Goal: Task Accomplishment & Management: Complete application form

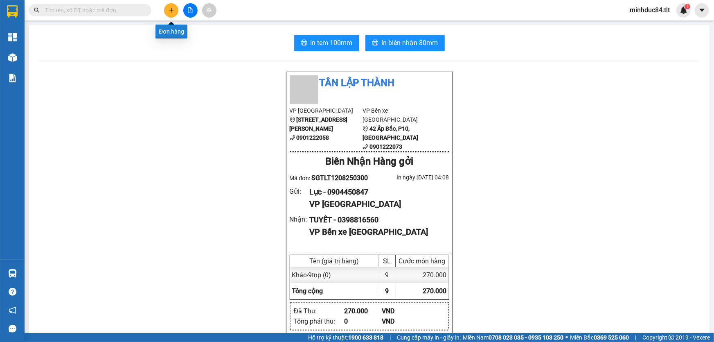
click at [171, 11] on icon "plus" at bounding box center [172, 10] width 6 height 6
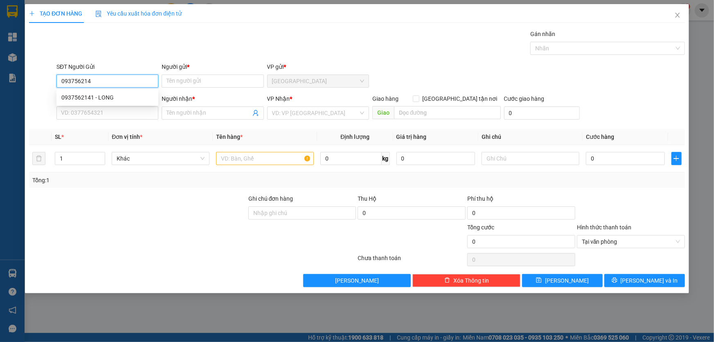
type input "0937562141"
click at [126, 95] on div "0937562141 - LONG" at bounding box center [107, 97] width 92 height 9
type input "LONG"
type input "0937562141"
click at [88, 104] on div "SĐT Người Nhận *" at bounding box center [107, 100] width 102 height 12
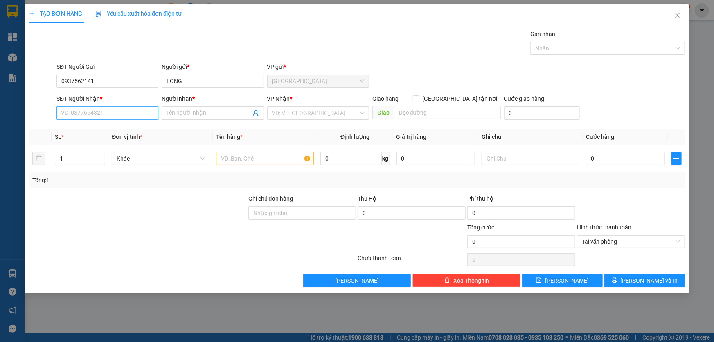
click at [95, 110] on input "SĐT Người Nhận *" at bounding box center [107, 112] width 102 height 13
click at [115, 143] on div "0932883229 - HIỆP" at bounding box center [107, 142] width 92 height 9
type input "0932883229"
type input "HIỆP"
click at [270, 155] on input "text" at bounding box center [265, 158] width 98 height 13
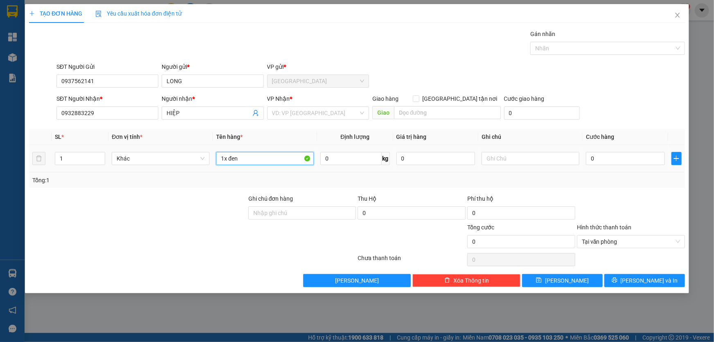
click at [270, 155] on input "1x đen" at bounding box center [265, 158] width 98 height 13
type input "1x đen"
drag, startPoint x: 92, startPoint y: 112, endPoint x: 0, endPoint y: 104, distance: 92.4
click at [0, 104] on div "TẠO ĐƠN HÀNG Yêu cầu xuất hóa đơn điện tử Transit Pickup Surcharge Ids Transit …" at bounding box center [357, 171] width 714 height 342
click at [604, 160] on input "0" at bounding box center [625, 158] width 79 height 13
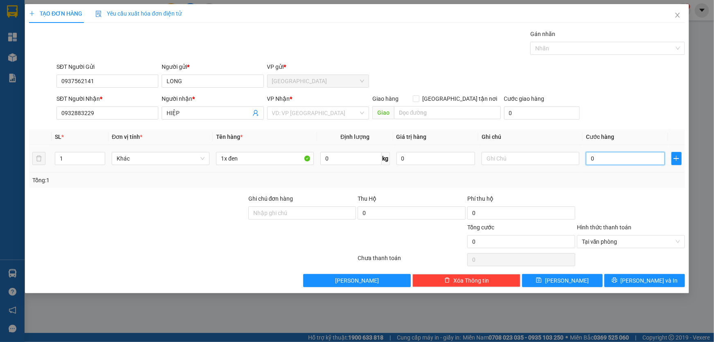
type input "2"
type input "25"
type input "25.000"
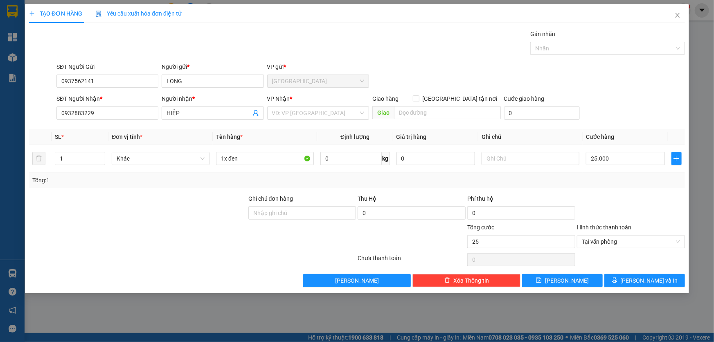
type input "25.000"
click at [334, 119] on div "VP Nhận * VD: VP [GEOGRAPHIC_DATA]" at bounding box center [318, 108] width 102 height 29
click at [330, 115] on input "search" at bounding box center [315, 113] width 86 height 12
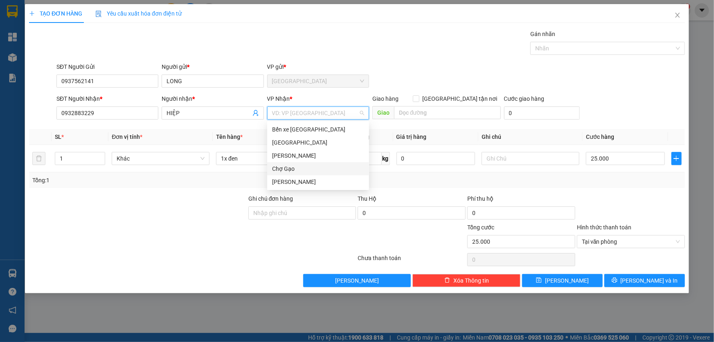
drag, startPoint x: 308, startPoint y: 173, endPoint x: 319, endPoint y: 175, distance: 10.6
click at [313, 175] on div "Bến xe Tiền Giang [GEOGRAPHIC_DATA] Cao Tốc Chợ Gạo [PERSON_NAME]" at bounding box center [318, 155] width 102 height 65
click at [284, 168] on div "Chợ Gạo" at bounding box center [318, 168] width 92 height 9
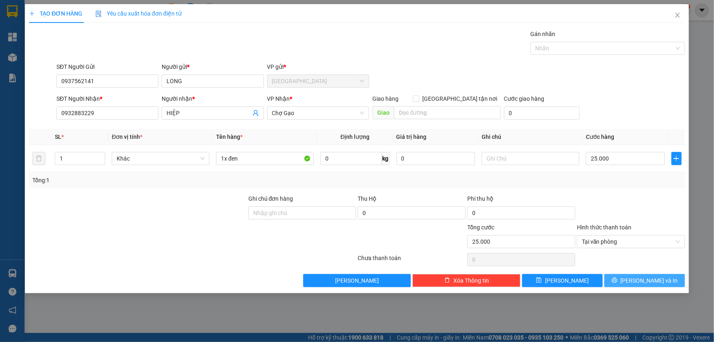
click at [654, 283] on span "[PERSON_NAME] và In" at bounding box center [649, 280] width 57 height 9
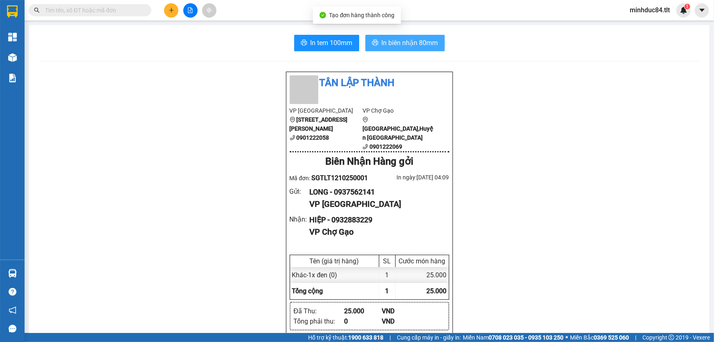
click at [402, 49] on button "In biên nhận 80mm" at bounding box center [404, 43] width 79 height 16
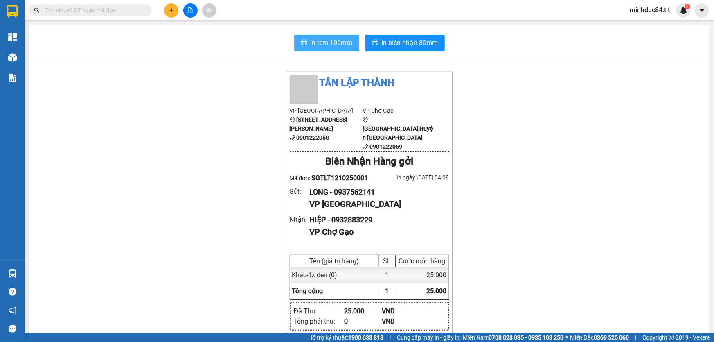
click at [334, 39] on span "In tem 100mm" at bounding box center [331, 43] width 42 height 10
click at [98, 20] on div "Kết quả tìm kiếm ( 0 ) Bộ lọc Ngày tạo đơn gần nhất No Data minhduc84.tlt 1" at bounding box center [357, 10] width 714 height 20
click at [104, 6] on input "text" at bounding box center [93, 10] width 97 height 9
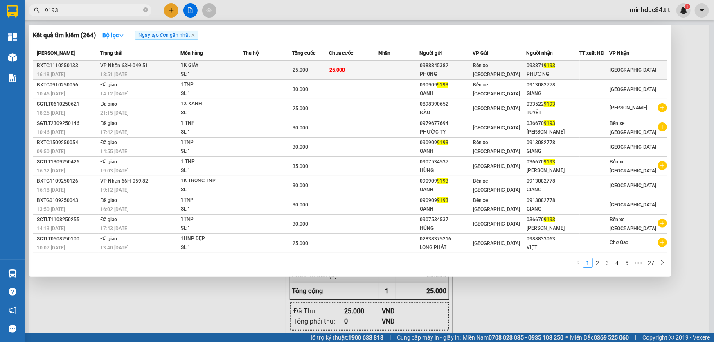
type input "9193"
click at [537, 72] on div "PHƯƠNG" at bounding box center [552, 74] width 52 height 9
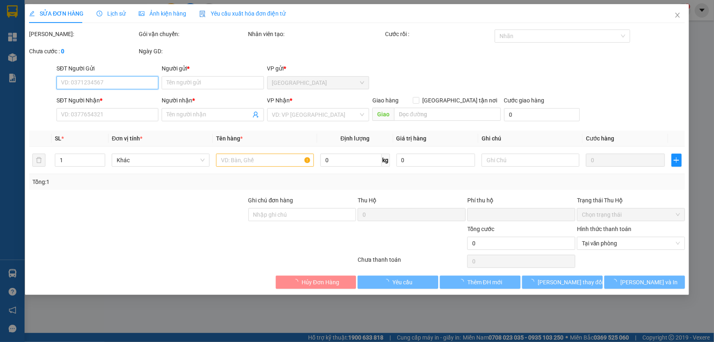
type input "0988845382"
type input "PHONG"
type input "0938719193"
type input "PHƯƠNG"
type input "0"
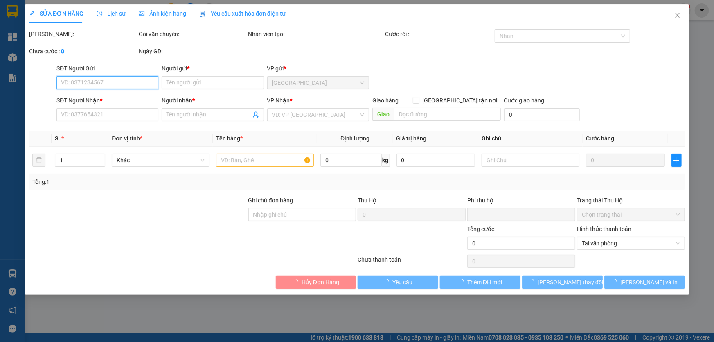
type input "25.000"
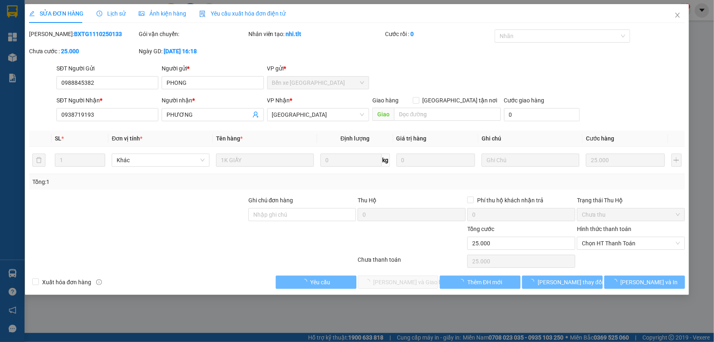
click at [595, 253] on div "Chọn HT Thanh Toán" at bounding box center [631, 261] width 110 height 16
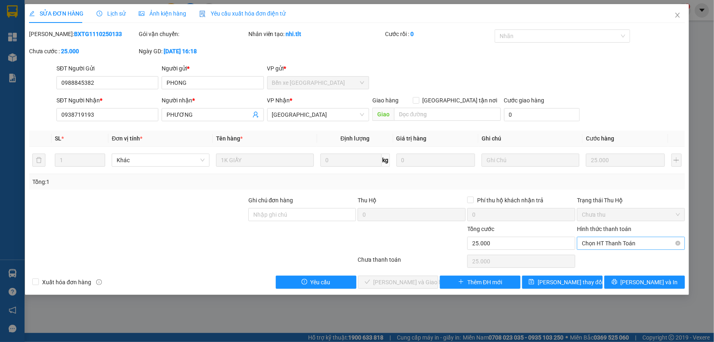
click at [597, 246] on span "Chọn HT Thanh Toán" at bounding box center [631, 243] width 98 height 12
click at [595, 257] on div "Tại văn phòng" at bounding box center [631, 258] width 98 height 9
type input "0"
drag, startPoint x: 425, startPoint y: 277, endPoint x: 708, endPoint y: 27, distance: 377.9
click at [428, 278] on button "[PERSON_NAME] và Giao hàng" at bounding box center [398, 281] width 81 height 13
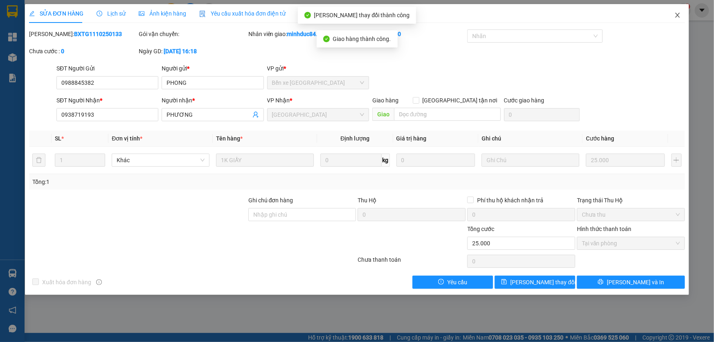
click at [677, 13] on icon "close" at bounding box center [677, 15] width 7 height 7
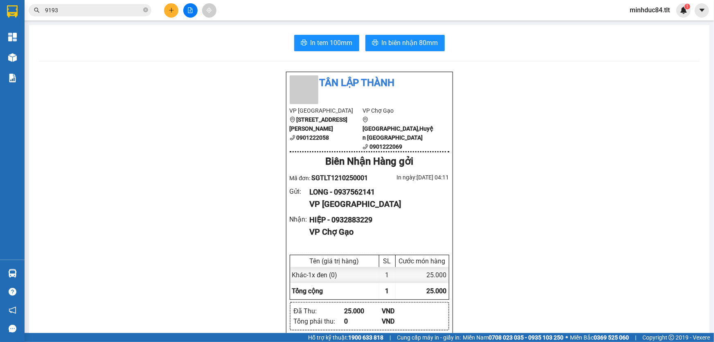
drag, startPoint x: 69, startPoint y: 323, endPoint x: 83, endPoint y: 276, distance: 49.3
click at [173, 5] on button at bounding box center [171, 10] width 14 height 14
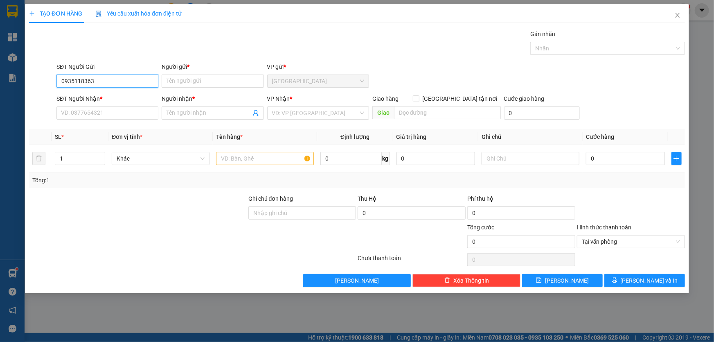
type input "0935118363"
click at [210, 91] on form "SĐT Người Gửi 0935118363 Người gửi * Tên người gửi VP gửi * [GEOGRAPHIC_DATA] S…" at bounding box center [357, 92] width 656 height 61
click at [204, 88] on div "Người gửi * Tên người gửi" at bounding box center [213, 76] width 102 height 29
click at [199, 82] on input "Người gửi *" at bounding box center [213, 80] width 102 height 13
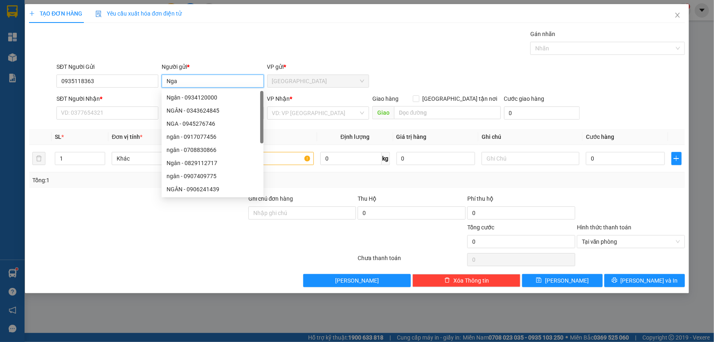
type input "Nga"
click at [127, 106] on div "SĐT Người Nhận *" at bounding box center [107, 100] width 102 height 12
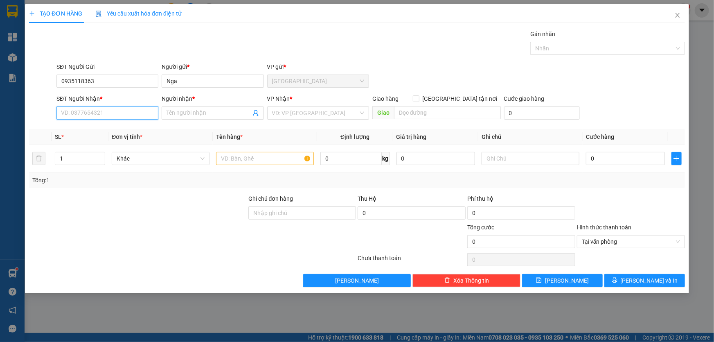
click at [132, 110] on input "SĐT Người Nhận *" at bounding box center [107, 112] width 102 height 13
type input "0778790900"
type input "NGA"
type input "0778790900"
click at [268, 160] on input "text" at bounding box center [265, 158] width 98 height 13
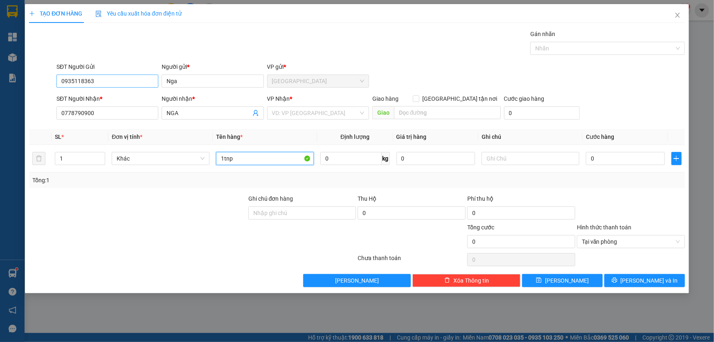
type input "1tnp"
drag, startPoint x: 115, startPoint y: 77, endPoint x: 0, endPoint y: 0, distance: 138.2
click at [0, 0] on div "TẠO ĐƠN HÀNG Yêu cầu xuất hóa đơn điện tử Transit Pickup Surcharge Ids Transit …" at bounding box center [357, 171] width 714 height 342
type input "0778790900"
type input "NGA"
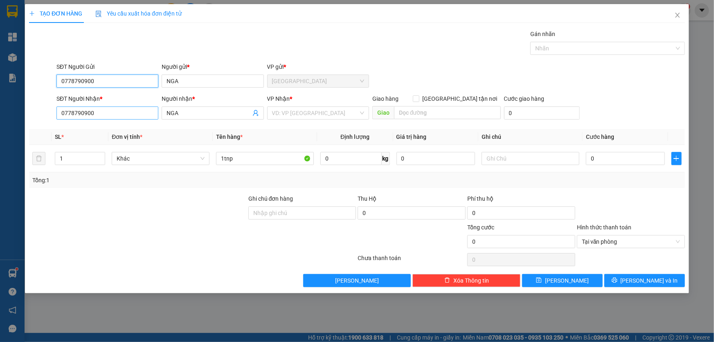
type input "0778790900"
drag, startPoint x: 118, startPoint y: 113, endPoint x: 20, endPoint y: 124, distance: 98.8
click at [22, 124] on div "TẠO ĐƠN HÀNG Yêu cầu xuất hóa đơn điện tử Transit Pickup Surcharge Ids Transit …" at bounding box center [357, 171] width 714 height 342
type input "0935118363"
click at [107, 106] on div "SĐT Người Nhận *" at bounding box center [107, 100] width 102 height 12
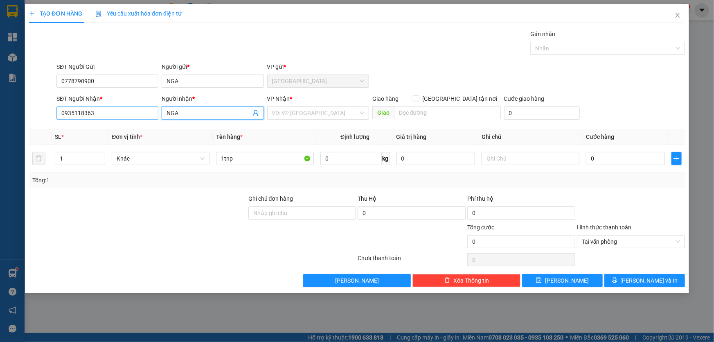
drag, startPoint x: 184, startPoint y: 111, endPoint x: 154, endPoint y: 109, distance: 29.9
click at [154, 109] on div "SĐT Người Nhận * 0935118363 Người nhận * NGA NGA VP Nhận * VD: VP [GEOGRAPHIC_D…" at bounding box center [371, 108] width 632 height 29
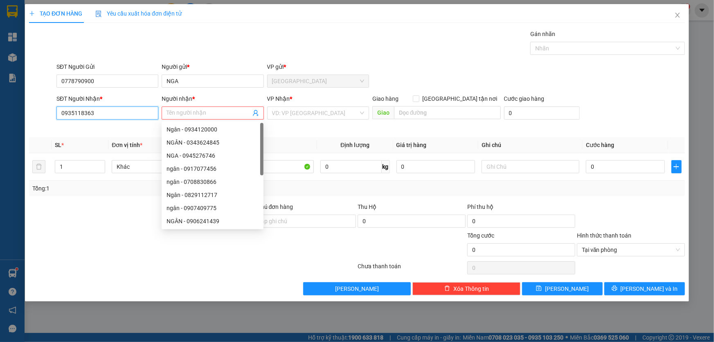
click at [155, 110] on input "0935118363" at bounding box center [107, 112] width 102 height 13
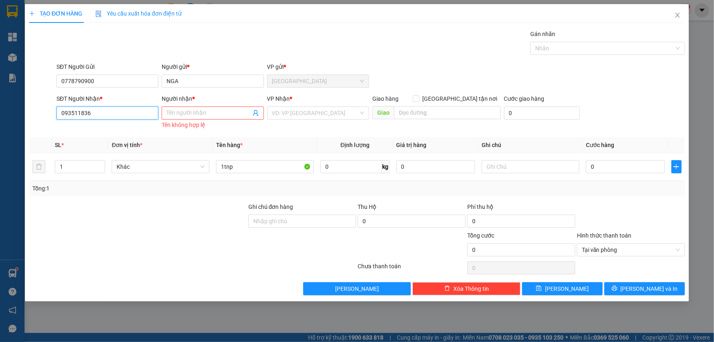
type input "0935118363"
click at [226, 119] on span at bounding box center [213, 112] width 102 height 13
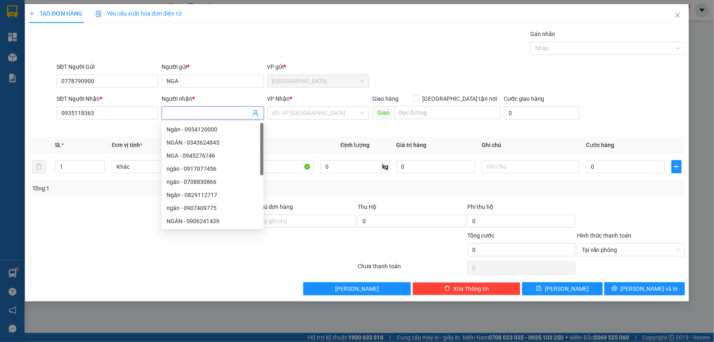
click at [229, 112] on input "Người nhận *" at bounding box center [208, 112] width 84 height 9
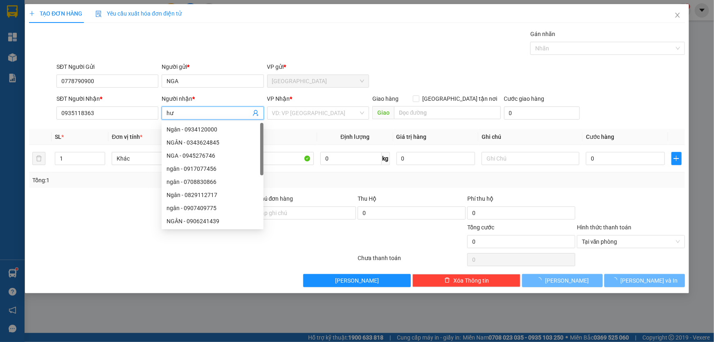
type input "h"
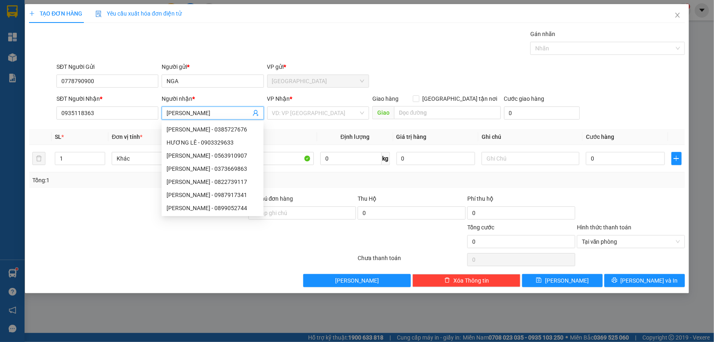
type input "[PERSON_NAME]"
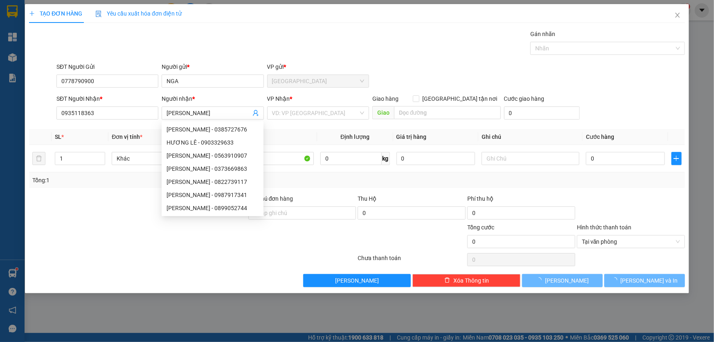
drag, startPoint x: 375, startPoint y: 112, endPoint x: 350, endPoint y: 100, distance: 27.4
click at [369, 111] on div "SĐT Người Nhận * 0935118363 Người nhận * [PERSON_NAME] VP Nhận * VD: VP [GEOGRA…" at bounding box center [371, 108] width 632 height 29
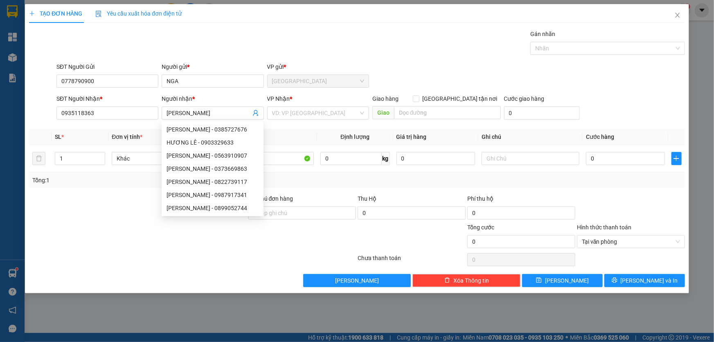
drag, startPoint x: 331, startPoint y: 99, endPoint x: 339, endPoint y: 122, distance: 23.8
click at [331, 99] on div "VP Nhận *" at bounding box center [318, 98] width 102 height 9
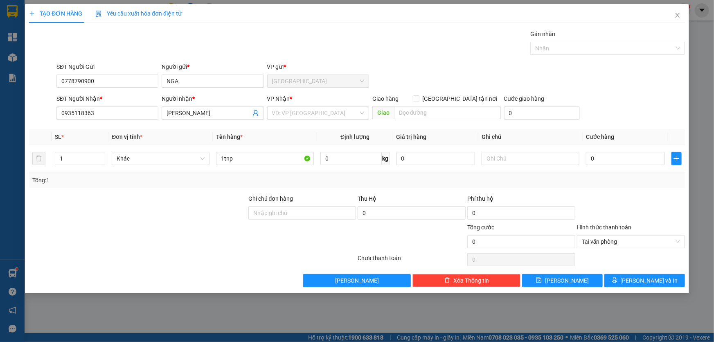
click at [339, 122] on div "VP Nhận * VD: VP [GEOGRAPHIC_DATA]" at bounding box center [318, 108] width 102 height 29
click at [336, 115] on input "search" at bounding box center [315, 113] width 86 height 12
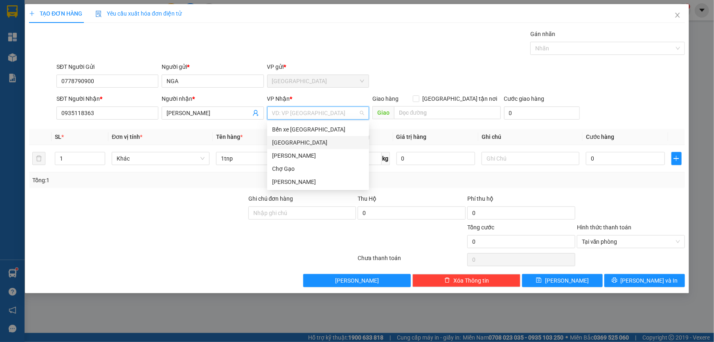
click at [317, 136] on div "[GEOGRAPHIC_DATA]" at bounding box center [318, 142] width 102 height 13
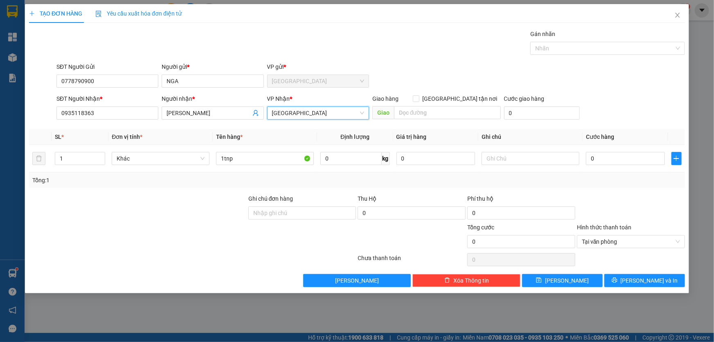
click at [343, 115] on span "[GEOGRAPHIC_DATA]" at bounding box center [318, 113] width 92 height 12
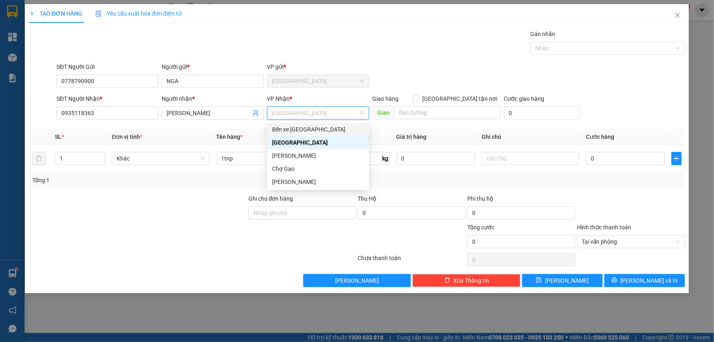
click at [340, 127] on div "Bến xe [GEOGRAPHIC_DATA]" at bounding box center [318, 129] width 92 height 9
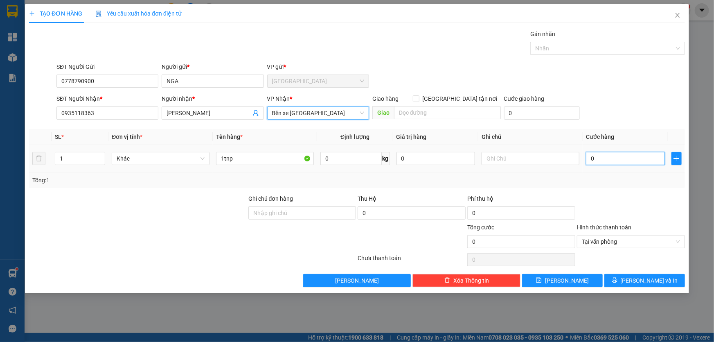
click at [624, 155] on input "0" at bounding box center [625, 158] width 79 height 13
type input "4"
type input "40"
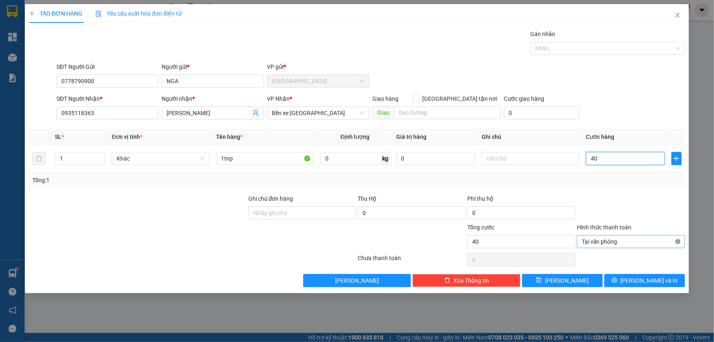
type input "40"
type input "40.000"
click at [664, 211] on div at bounding box center [631, 208] width 110 height 29
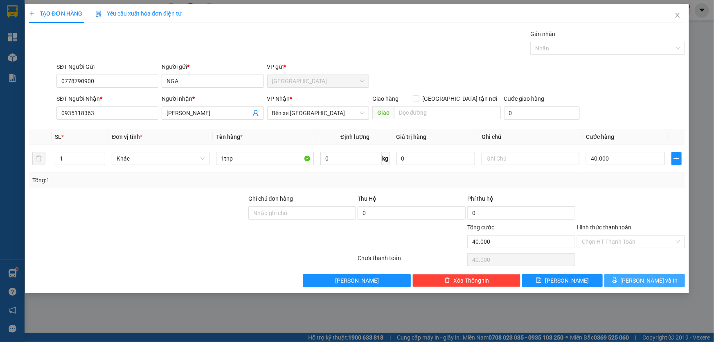
click at [661, 287] on div "TẠO ĐƠN HÀNG Yêu cầu xuất hóa đơn điện tử Transit Pickup Surcharge Ids Transit …" at bounding box center [357, 148] width 664 height 289
drag, startPoint x: 658, startPoint y: 272, endPoint x: 648, endPoint y: 262, distance: 13.6
click at [658, 272] on div "Transit Pickup Surcharge Ids Transit Deliver Surcharge Ids Transit Deliver Surc…" at bounding box center [357, 157] width 656 height 257
click at [650, 277] on span "[PERSON_NAME] và In" at bounding box center [649, 280] width 57 height 9
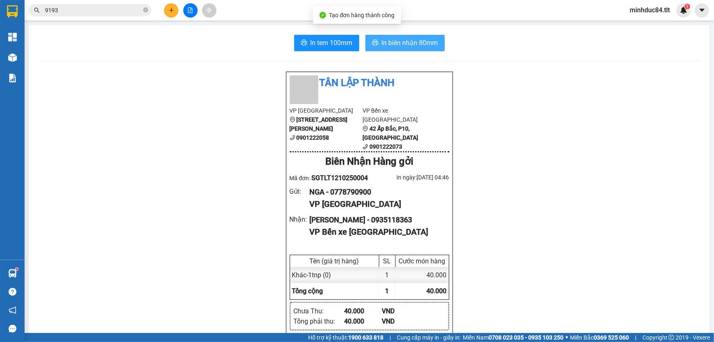
click at [426, 35] on button "In biên nhận 80mm" at bounding box center [404, 43] width 79 height 16
click at [332, 47] on span "In tem 100mm" at bounding box center [331, 43] width 42 height 10
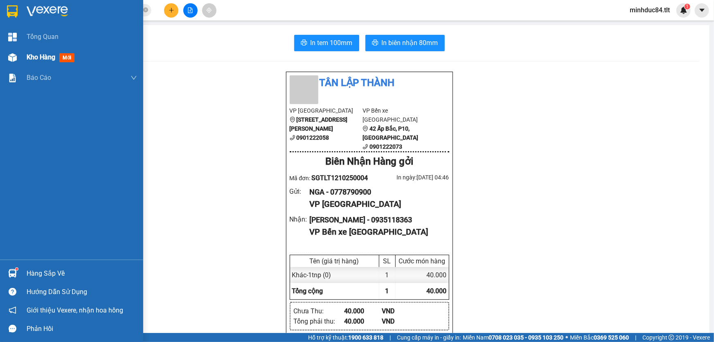
click at [21, 52] on div "Kho hàng mới" at bounding box center [71, 57] width 143 height 20
